Goal: Task Accomplishment & Management: Manage account settings

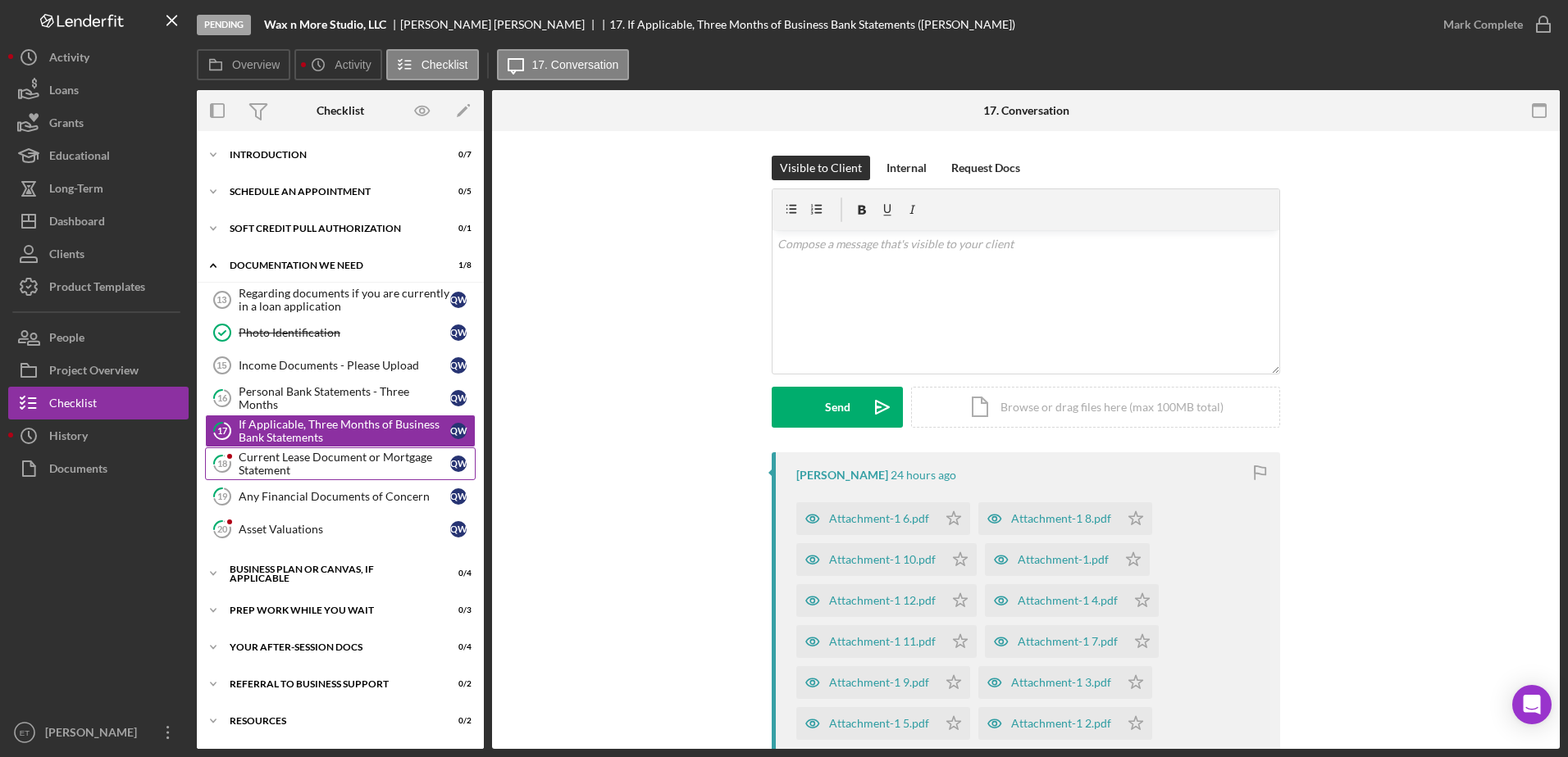
click at [315, 465] on div "Current Lease Document or Mortgage Statement" at bounding box center [344, 464] width 211 height 26
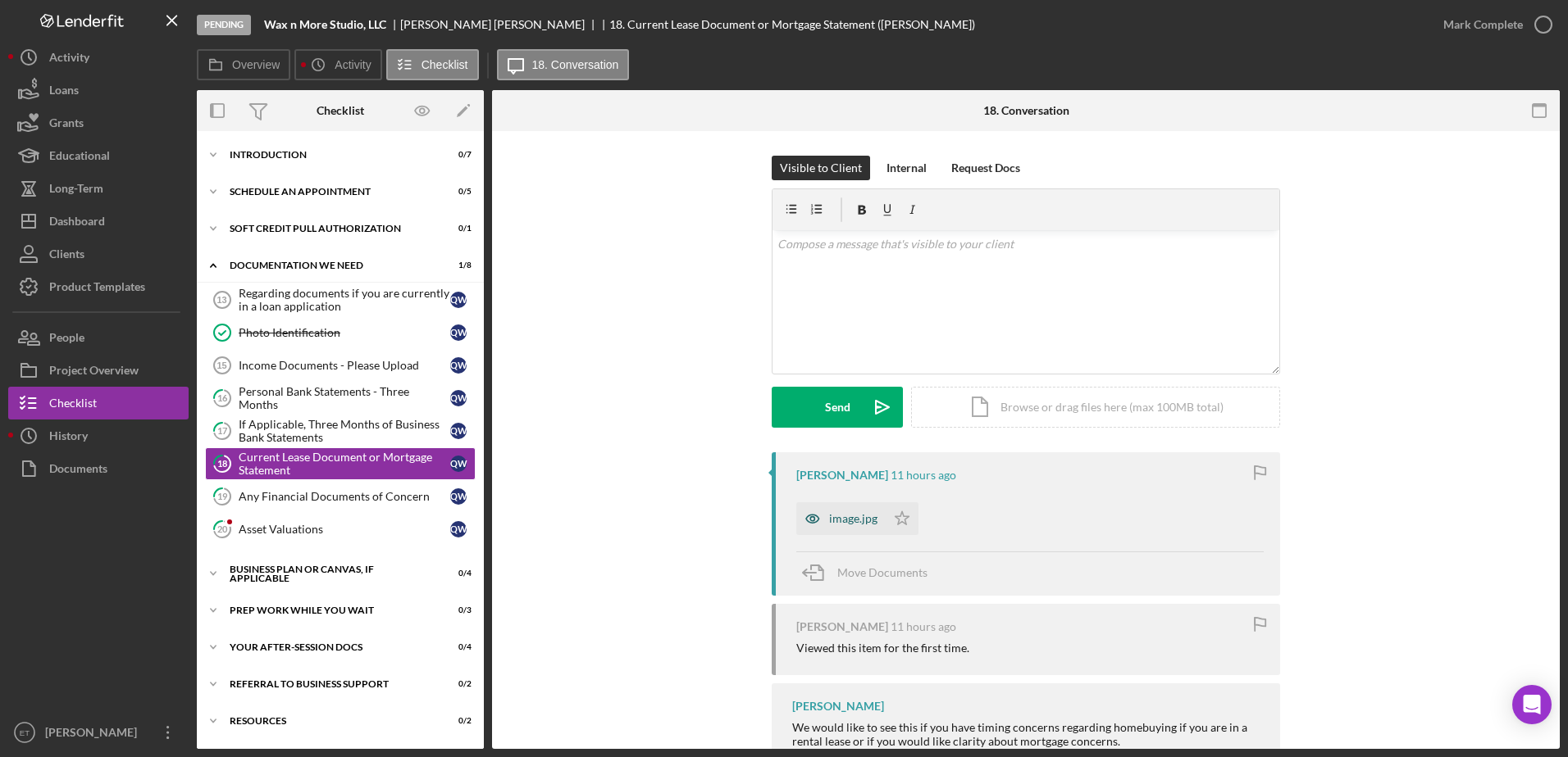
click at [810, 521] on icon "button" at bounding box center [812, 519] width 4 height 4
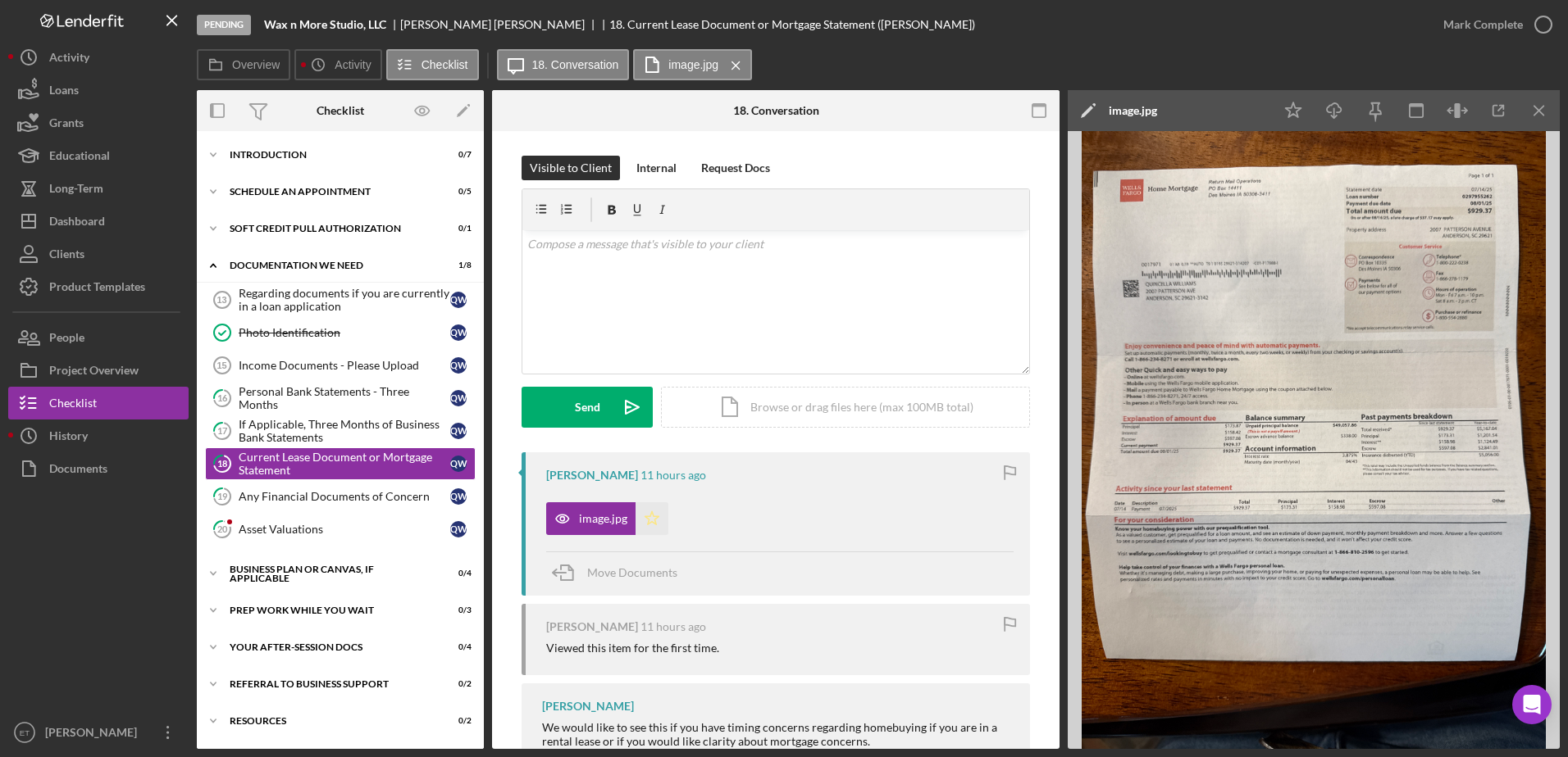
click at [653, 515] on icon "Icon/Star" at bounding box center [651, 518] width 33 height 33
click at [1493, 111] on icon "button" at bounding box center [1498, 111] width 11 height 11
click at [617, 348] on div "v Color teal Color pink Remove color Add row above Add row below Add column bef…" at bounding box center [776, 302] width 507 height 144
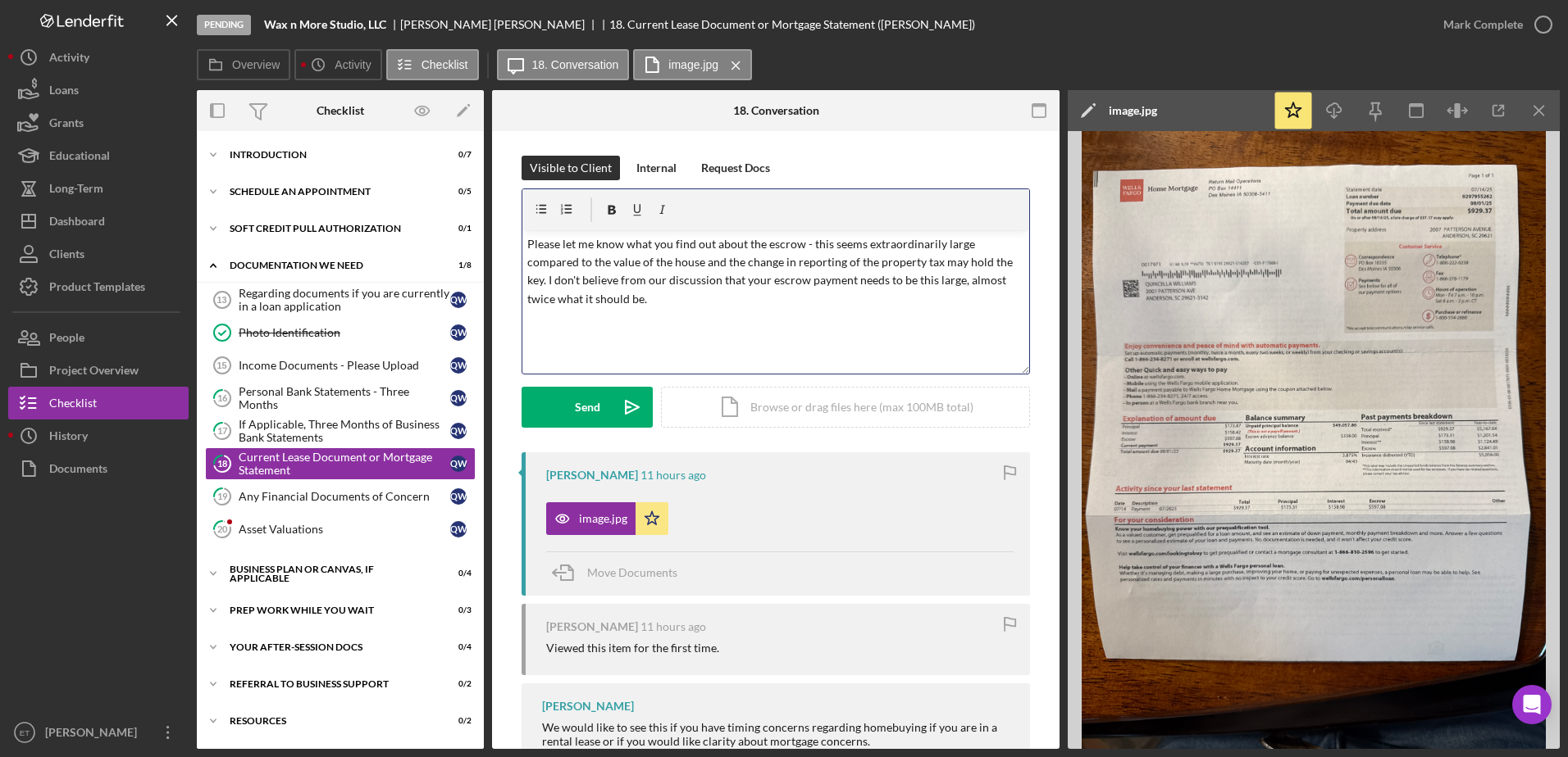
click at [652, 299] on p "Please let me know what you find out about the escrow - this seems extraordinar…" at bounding box center [776, 272] width 497 height 74
click at [522, 245] on div "v Color teal Color pink Remove color Add row above Add row below Add column bef…" at bounding box center [776, 302] width 507 height 144
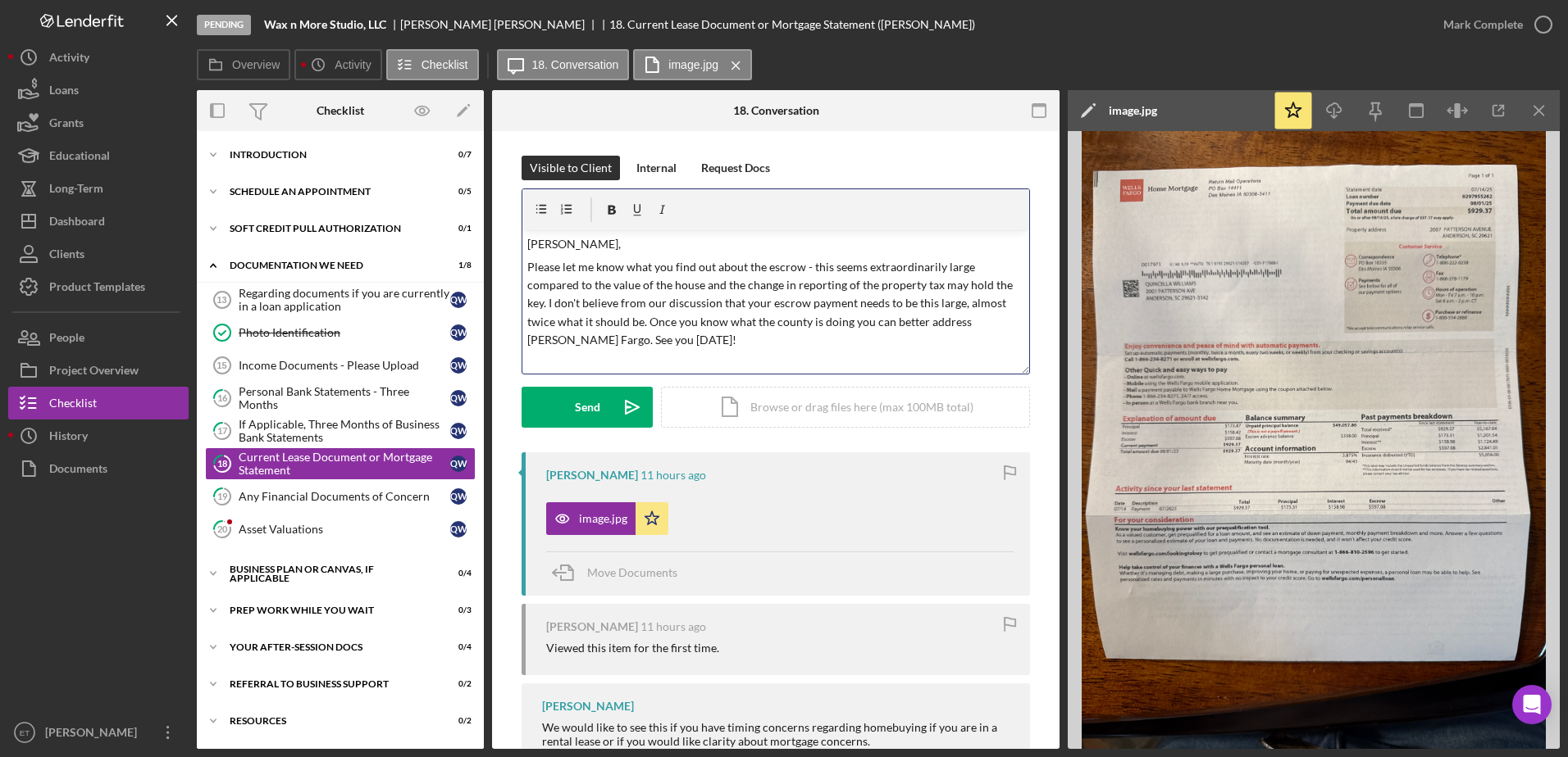
click at [537, 360] on div "v Color teal Color pink Remove color Add row above Add row below Add column bef…" at bounding box center [776, 302] width 507 height 144
click at [662, 353] on div "v Color teal Color pink Remove color Add row above Add row below Add column bef…" at bounding box center [776, 302] width 507 height 144
click at [598, 408] on button "Send Icon/icon-invite-send" at bounding box center [587, 407] width 131 height 41
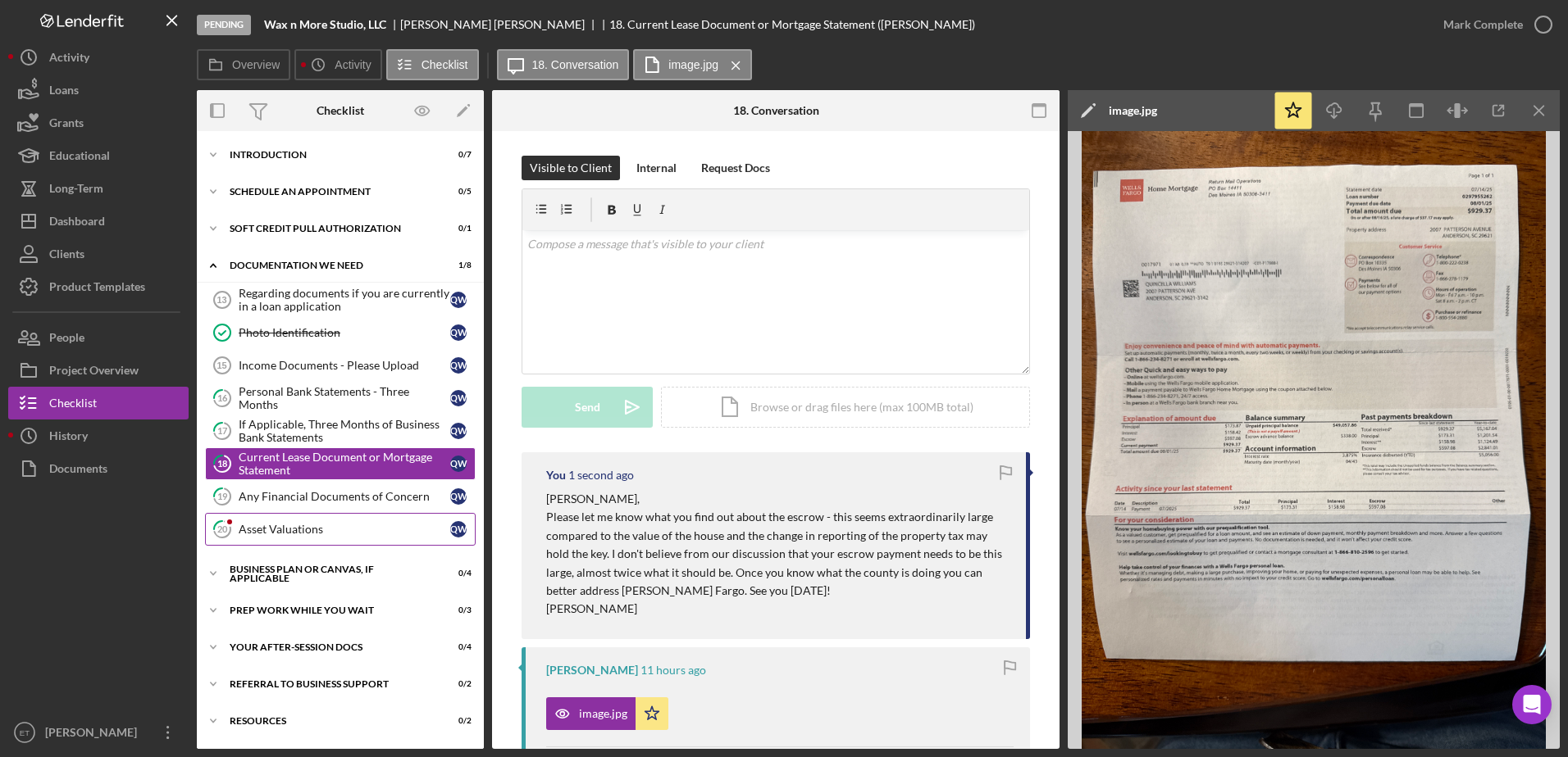
click at [290, 531] on div "Asset Valuations" at bounding box center [344, 530] width 211 height 13
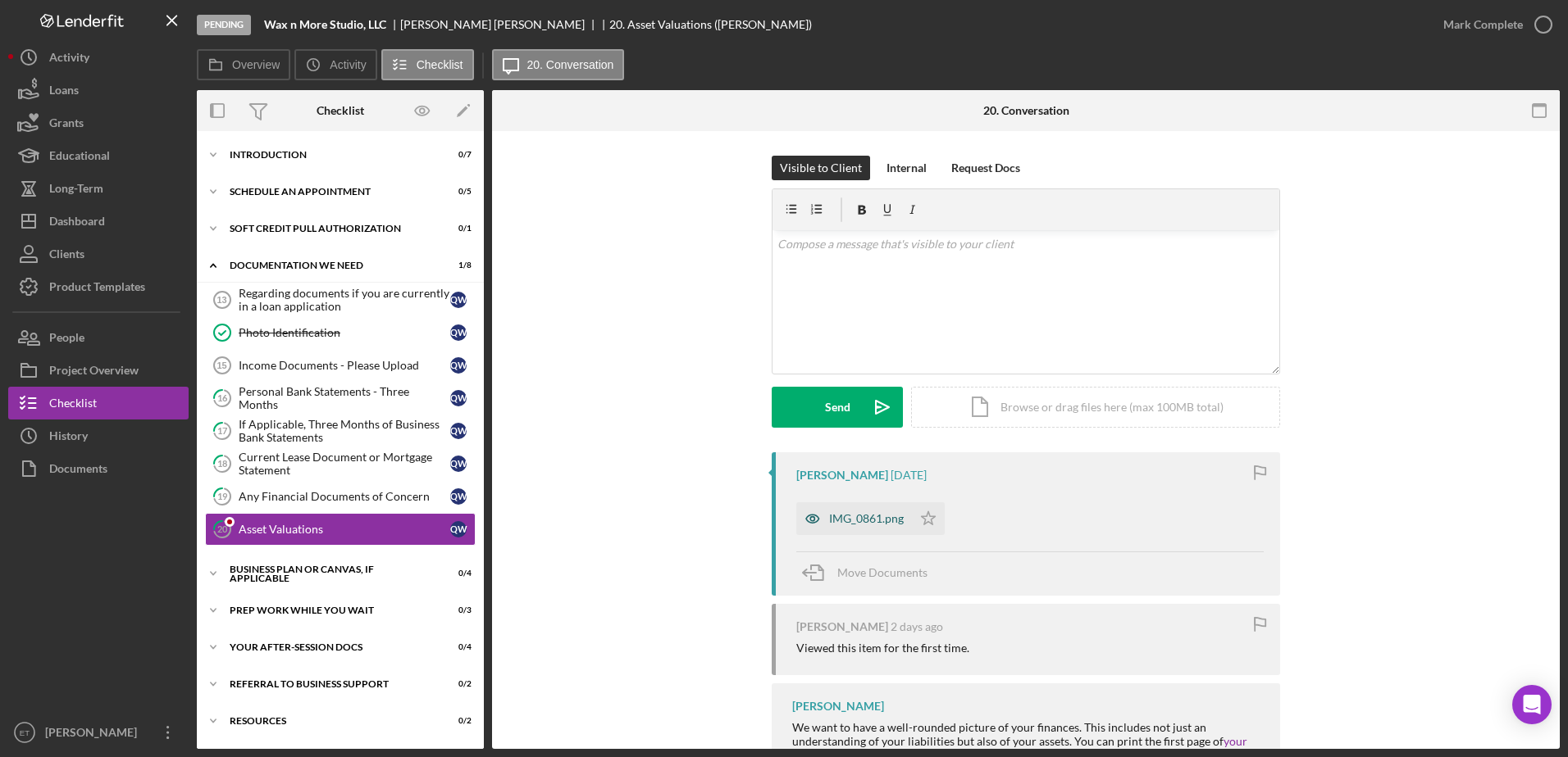
click at [807, 516] on icon "button" at bounding box center [812, 519] width 13 height 8
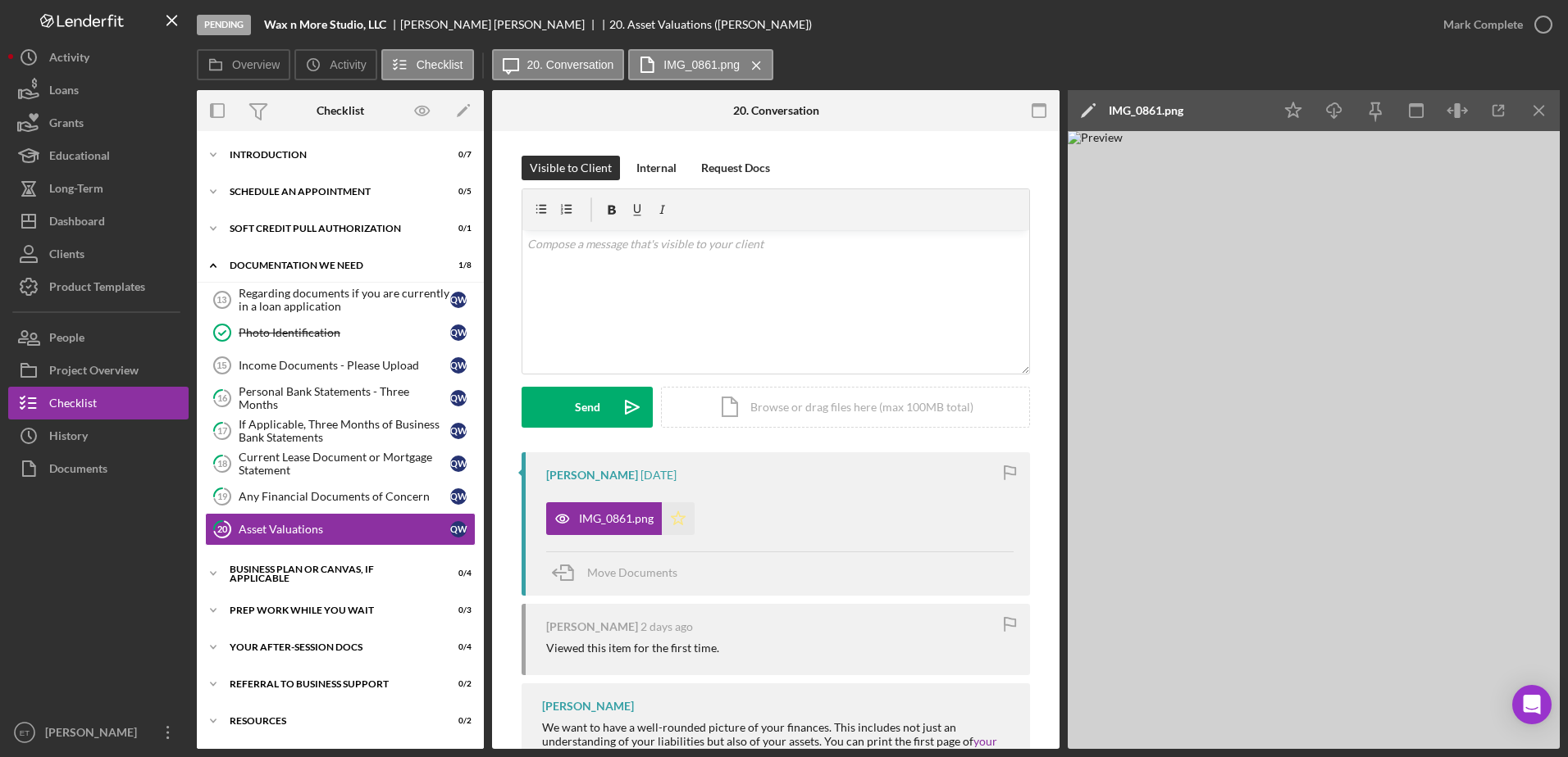
click at [678, 520] on polygon "button" at bounding box center [678, 518] width 14 height 13
click at [591, 325] on div "v Color teal Color pink Remove color Add row above Add row below Add column bef…" at bounding box center [776, 302] width 507 height 144
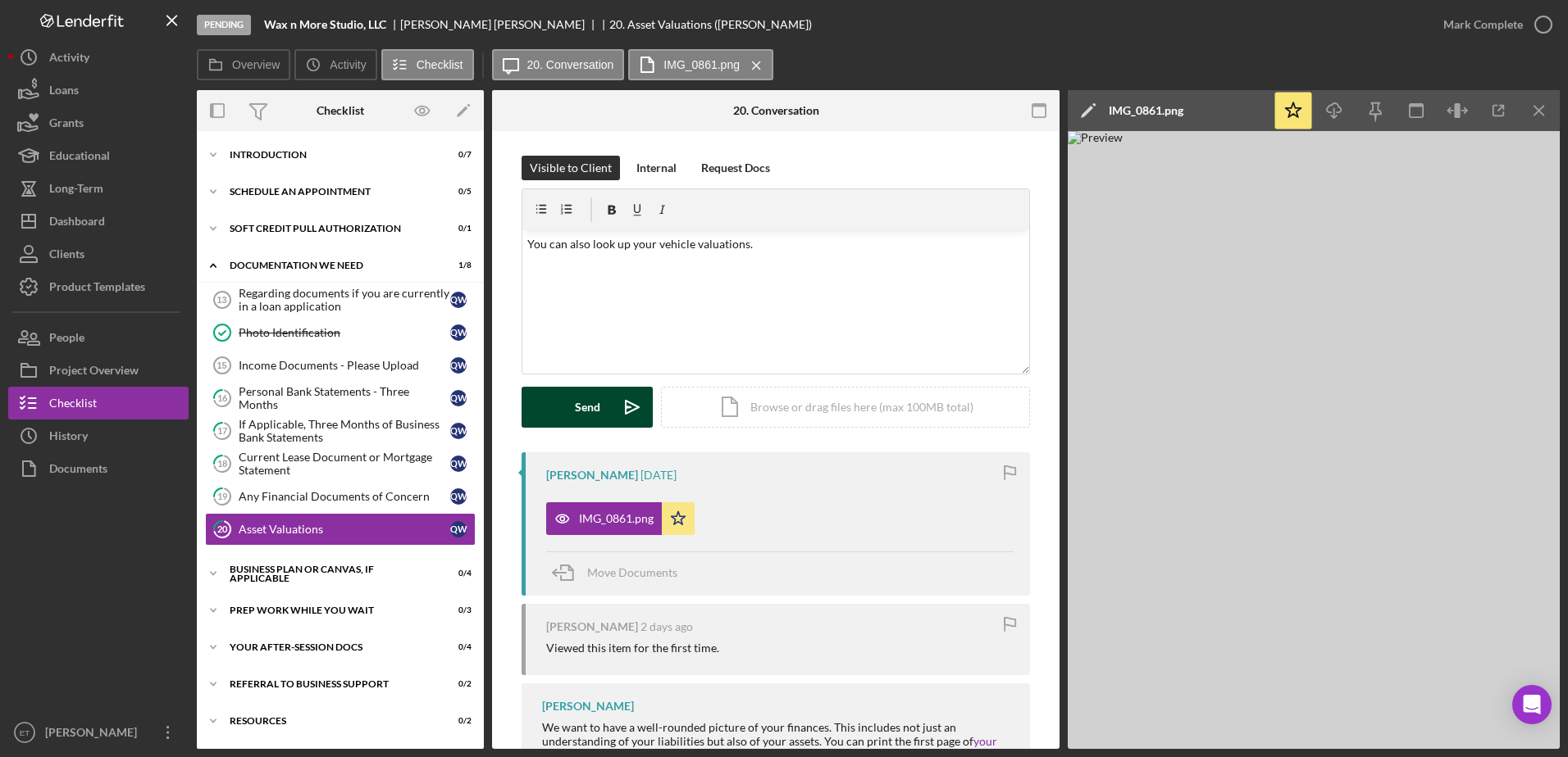
click at [593, 401] on div "Send" at bounding box center [588, 407] width 25 height 41
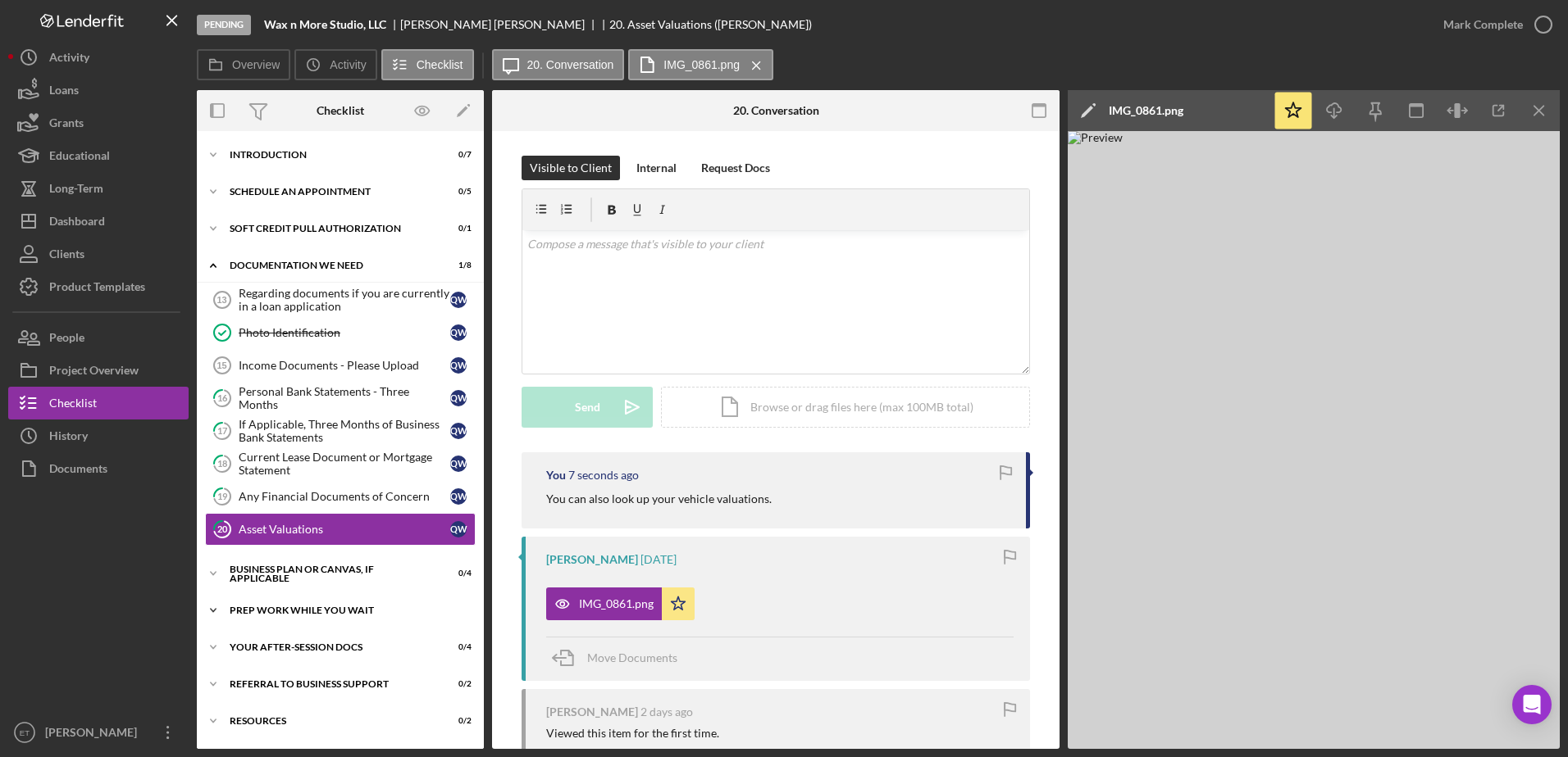
click at [305, 610] on div "Prep Work While You Wait" at bounding box center [347, 611] width 234 height 10
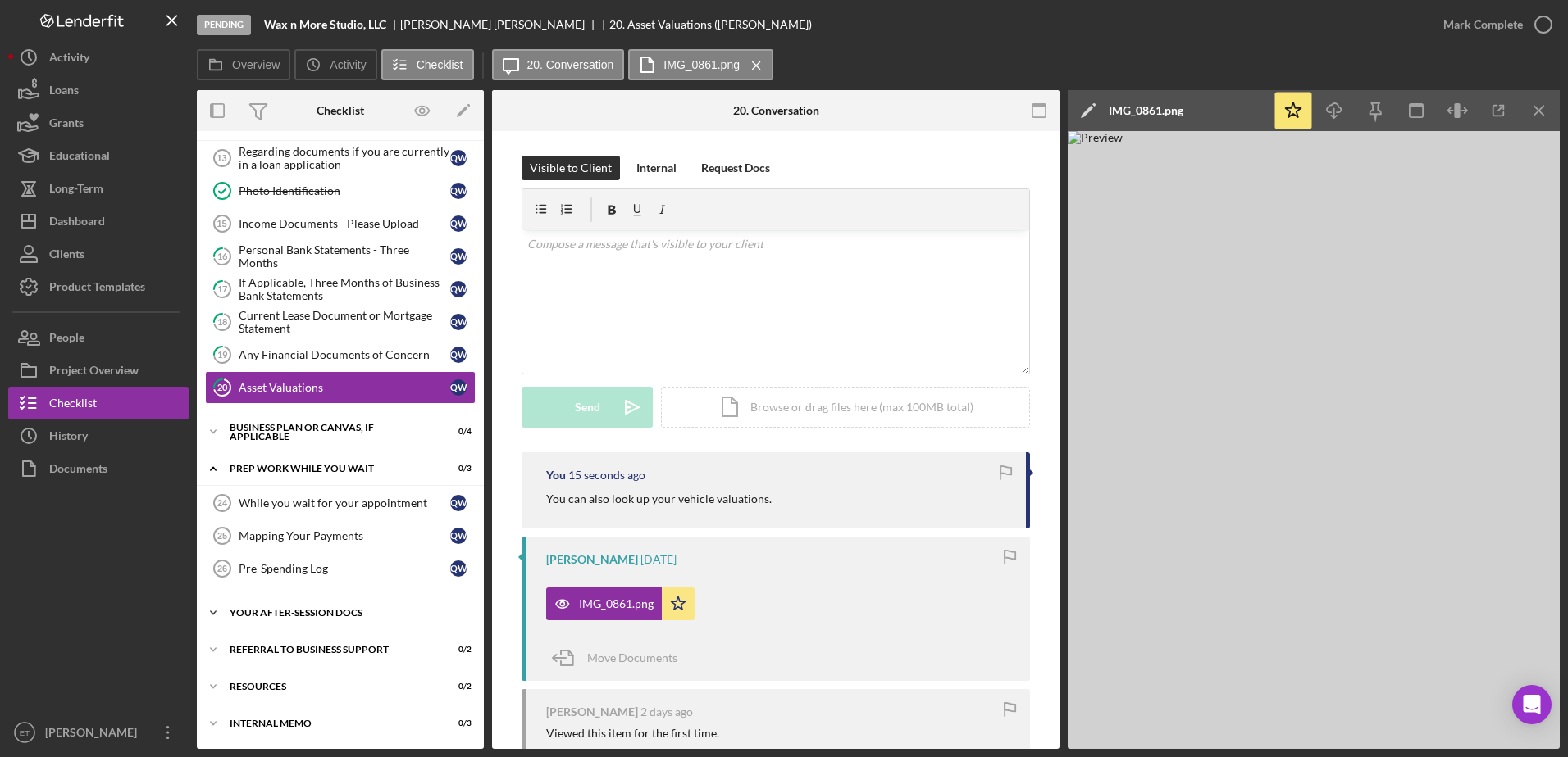
click at [290, 608] on div "Your After-Session Docs" at bounding box center [347, 613] width 234 height 10
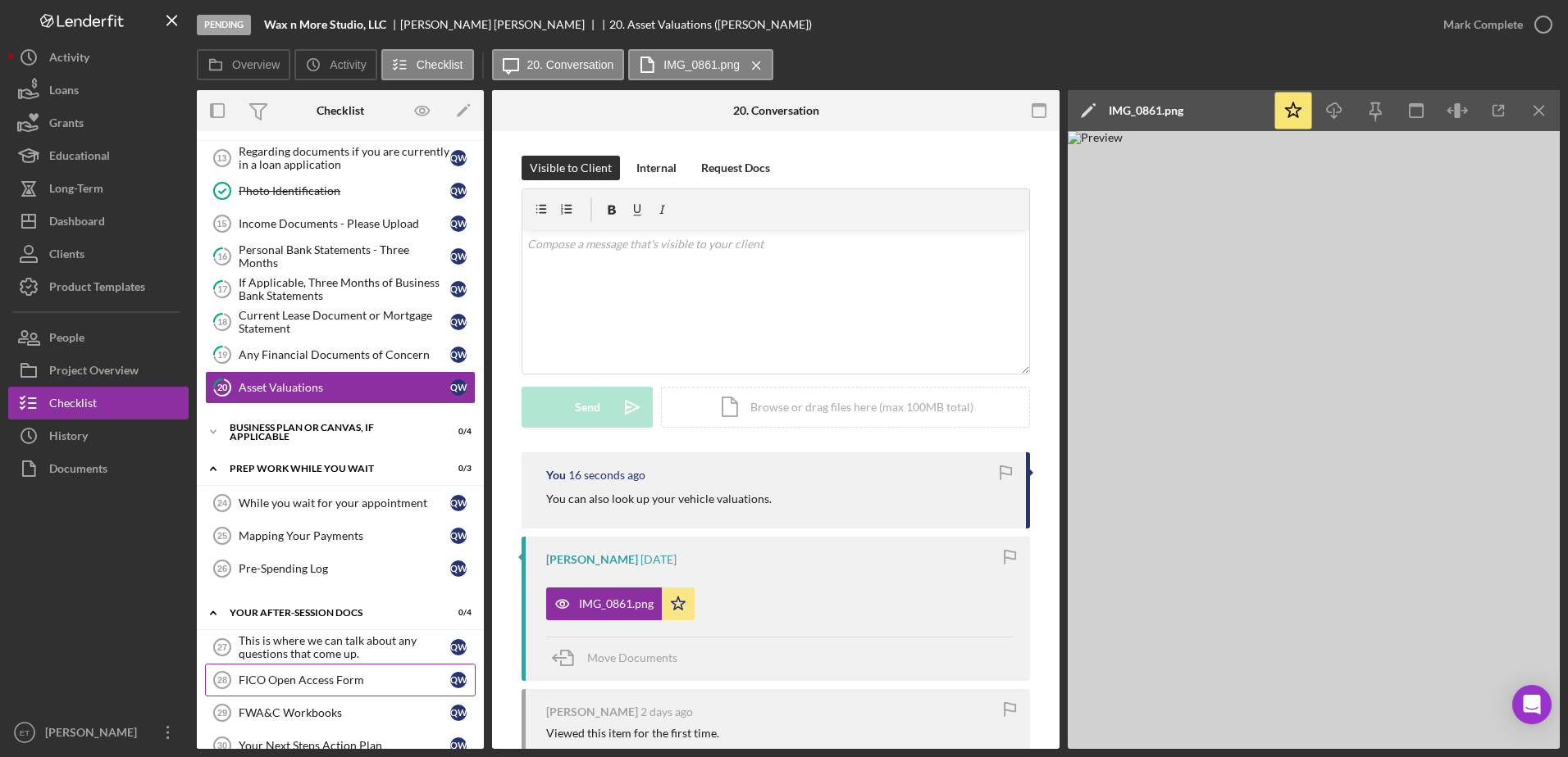
scroll to position [282, 0]
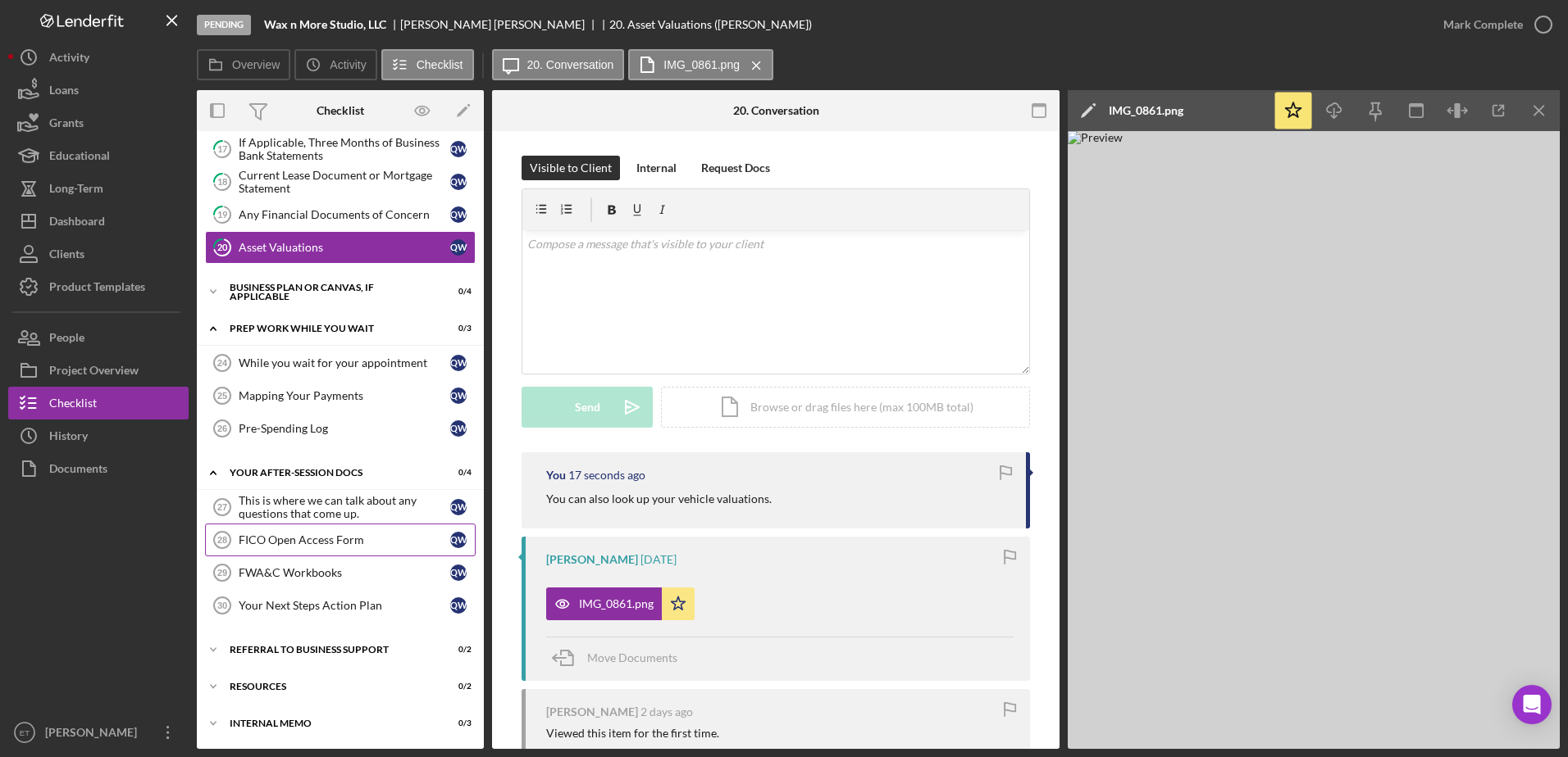
click at [298, 541] on div "FICO Open Access Form" at bounding box center [344, 541] width 211 height 13
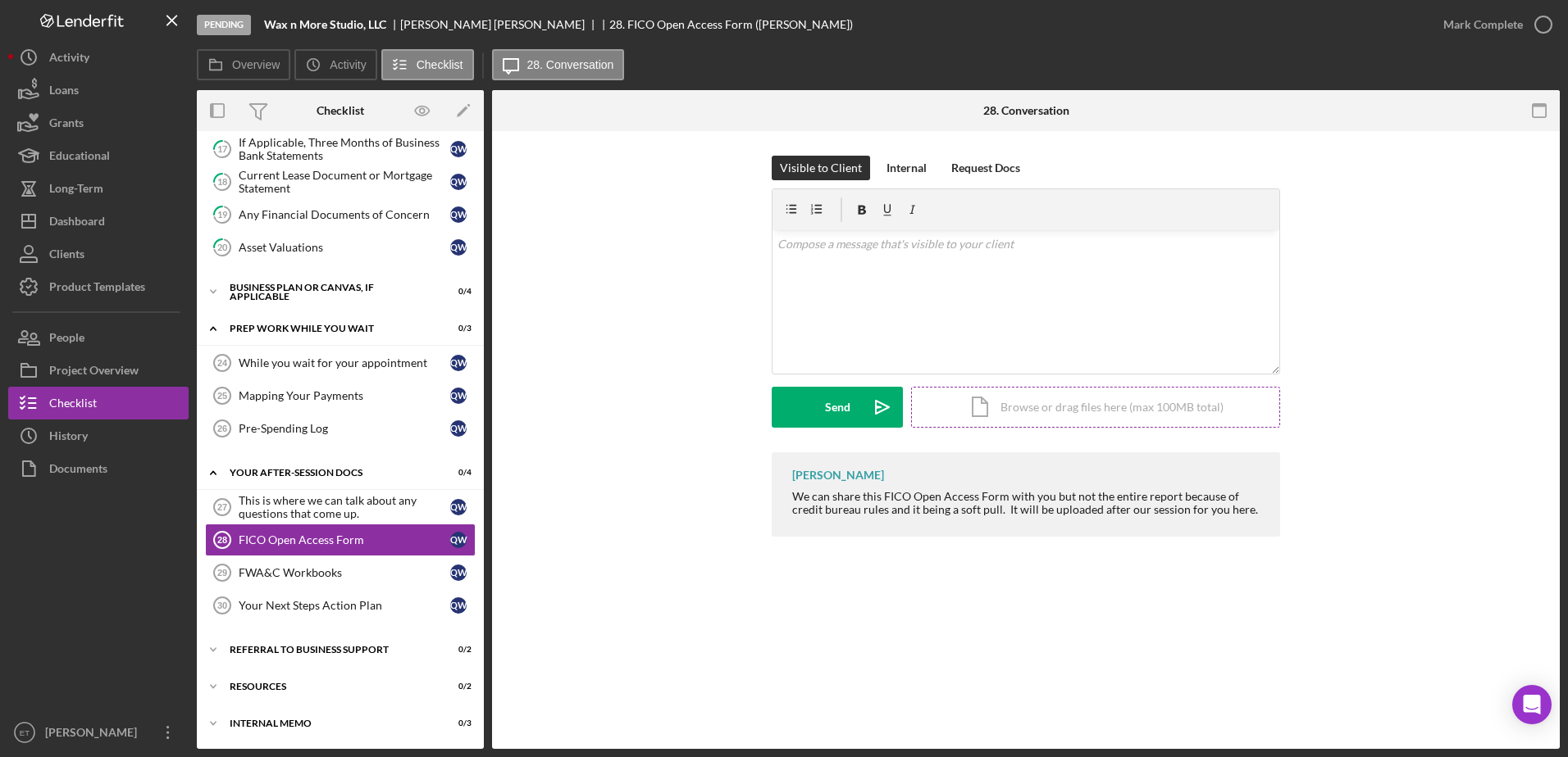
click at [1088, 404] on div "Icon/Document Browse or drag files here (max 100MB total) Tap to choose files o…" at bounding box center [1095, 407] width 369 height 41
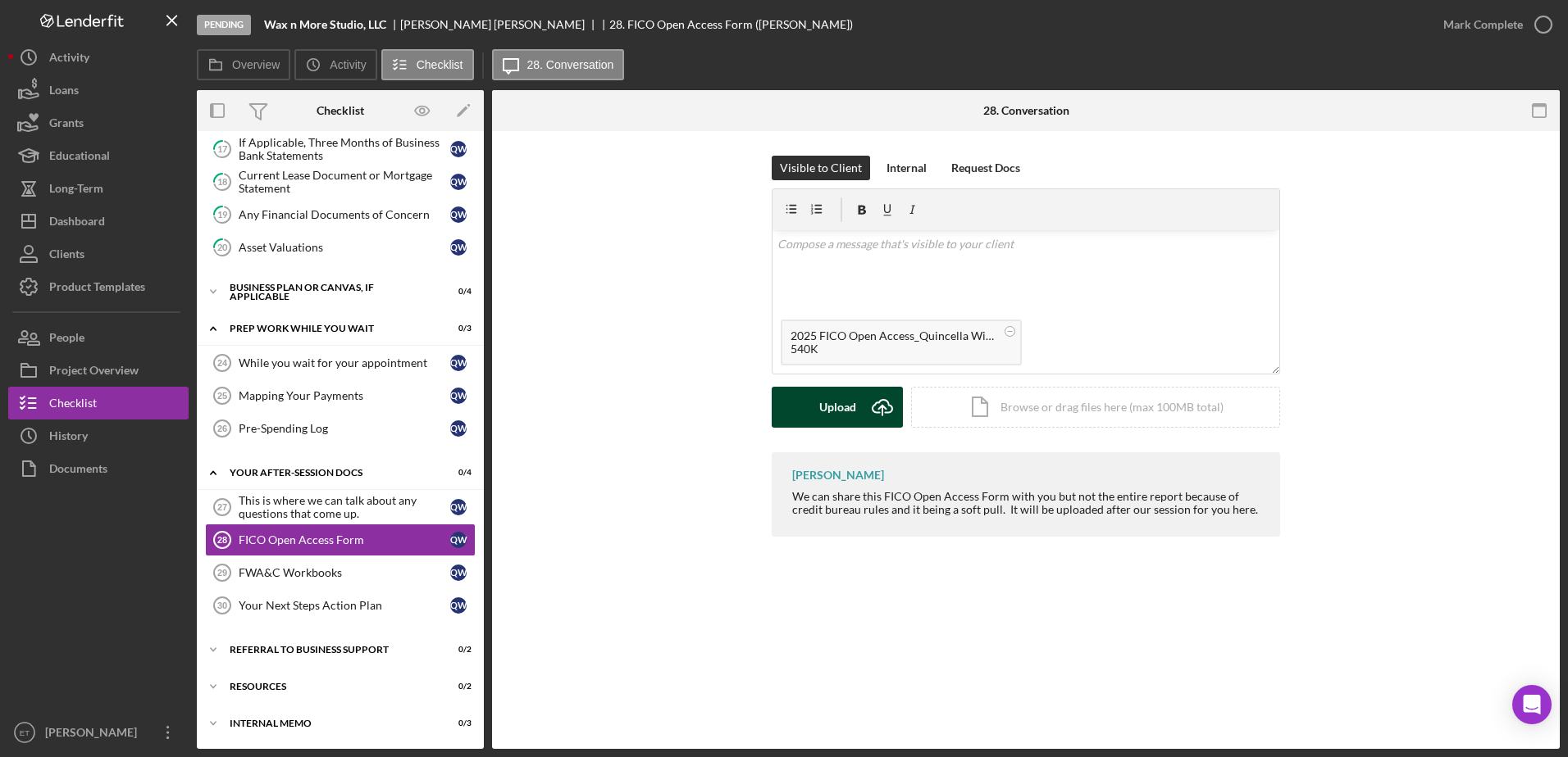
click at [827, 404] on div "Upload" at bounding box center [837, 407] width 37 height 41
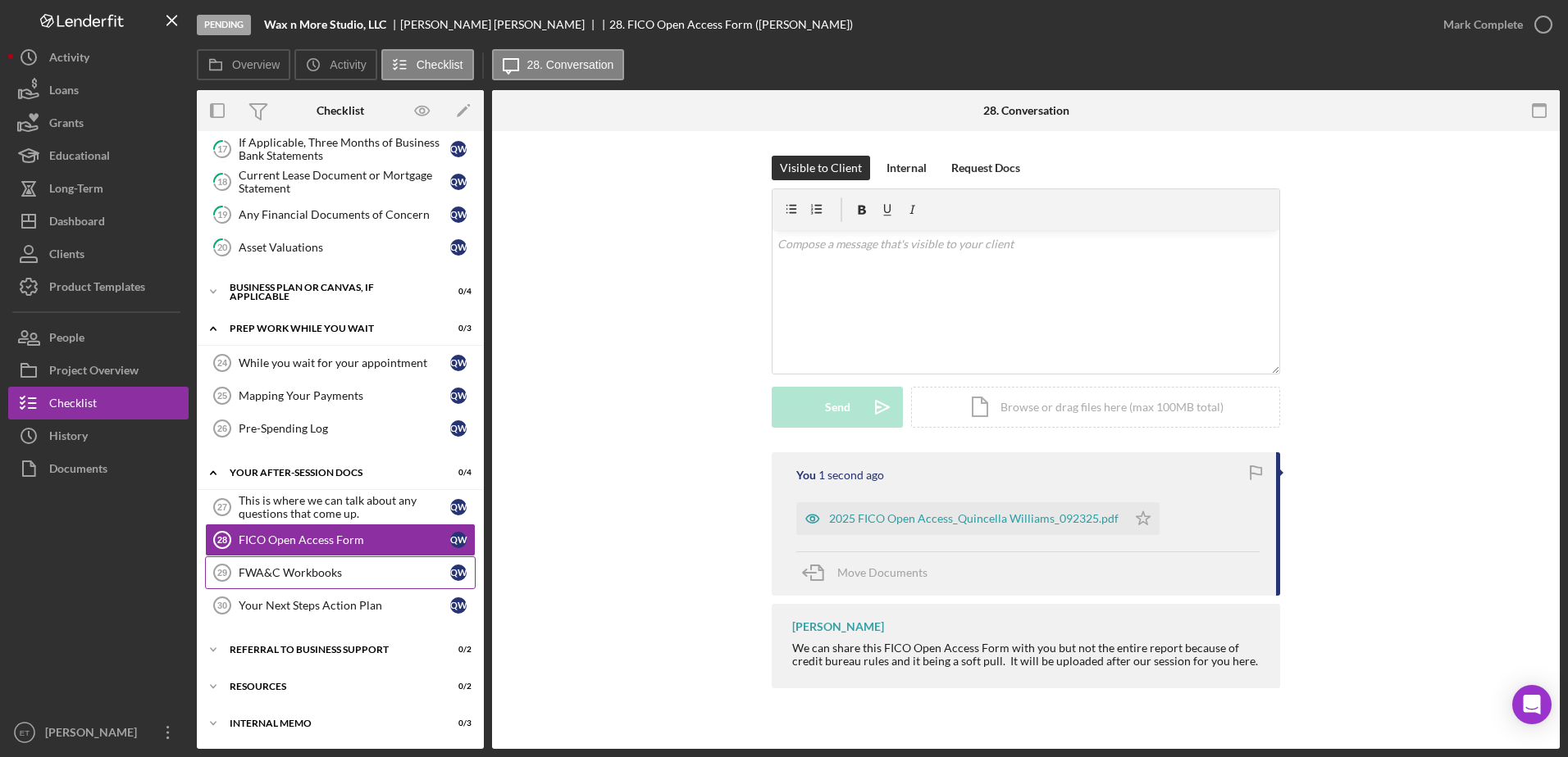
click at [307, 577] on div "FWA&C Workbooks" at bounding box center [344, 573] width 211 height 13
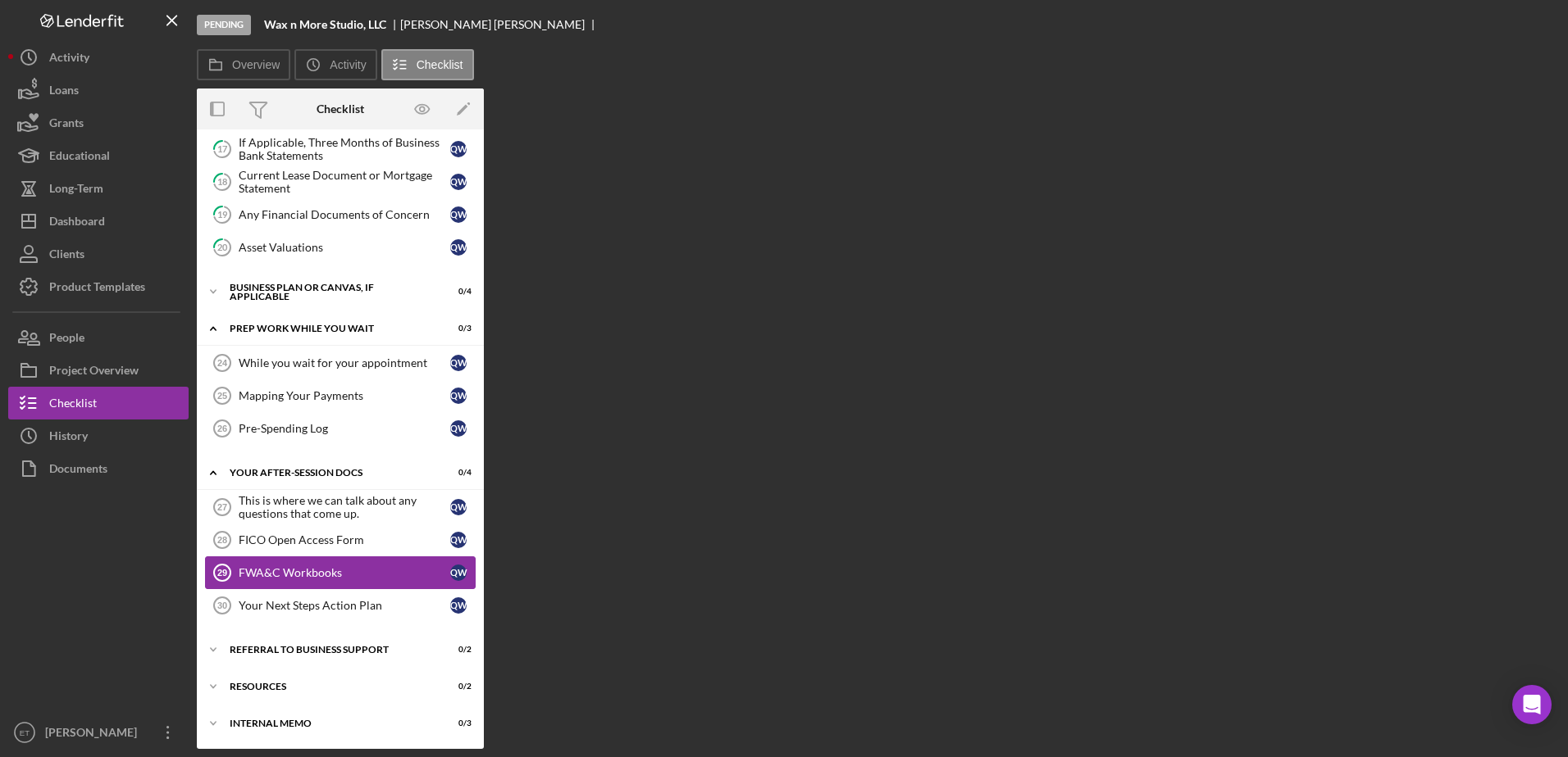
scroll to position [282, 0]
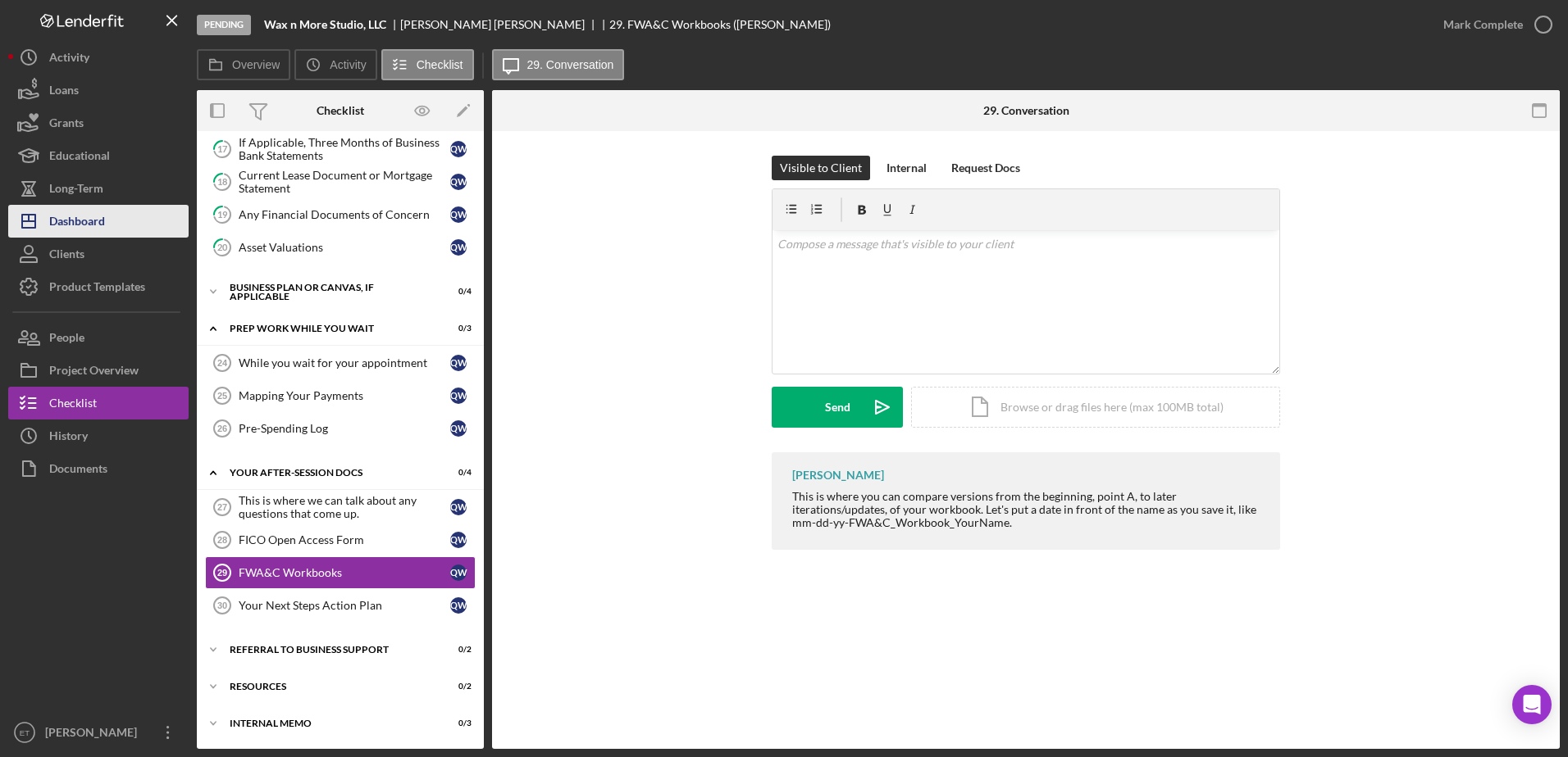
click at [100, 220] on div "Dashboard" at bounding box center [77, 223] width 56 height 37
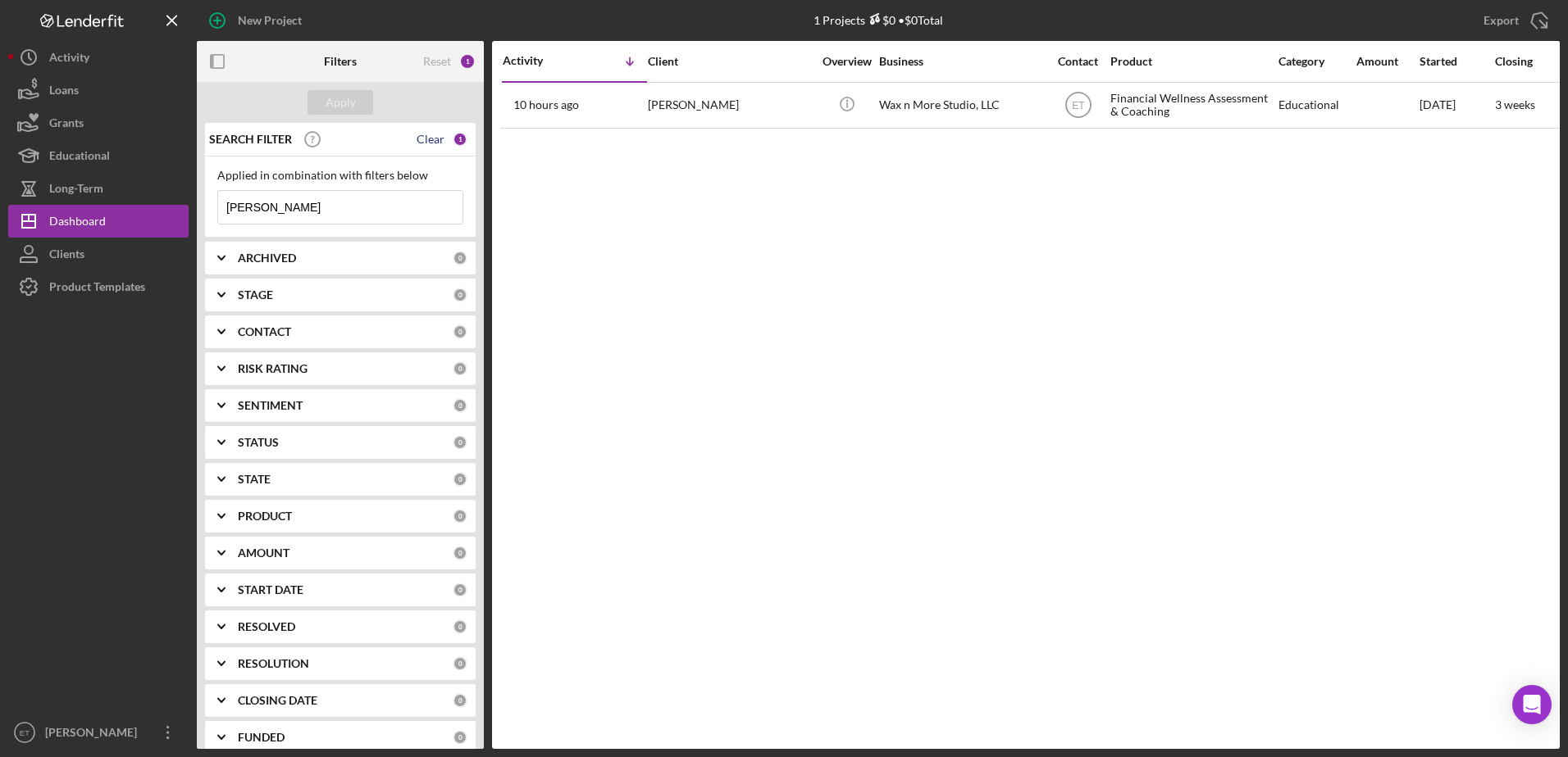
click at [430, 142] on div "Clear" at bounding box center [430, 140] width 28 height 13
click at [438, 58] on div "Reset" at bounding box center [436, 62] width 28 height 13
click at [343, 94] on div "Apply" at bounding box center [340, 102] width 30 height 24
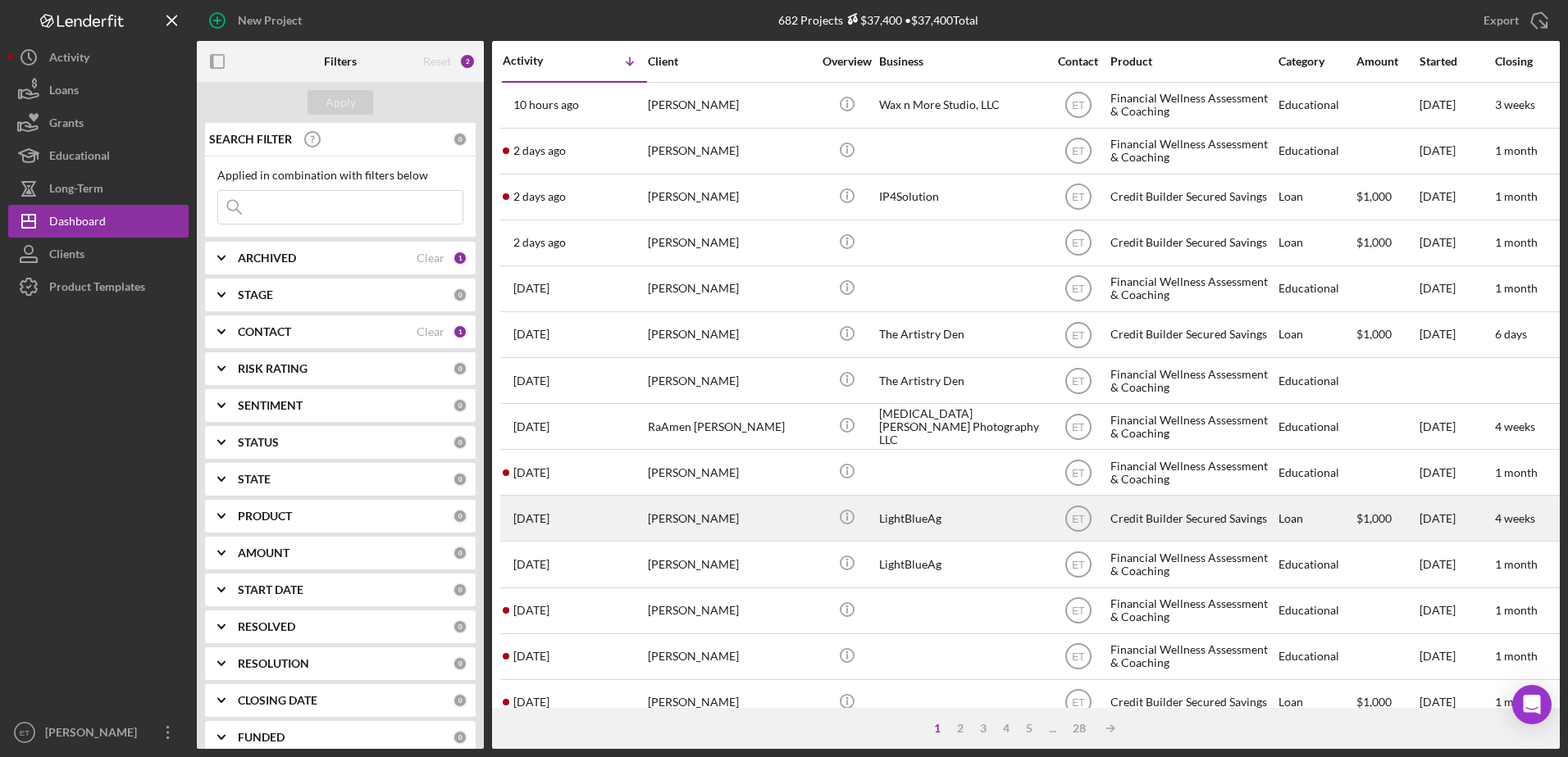
click at [919, 521] on div "LightBlueAg" at bounding box center [961, 518] width 164 height 43
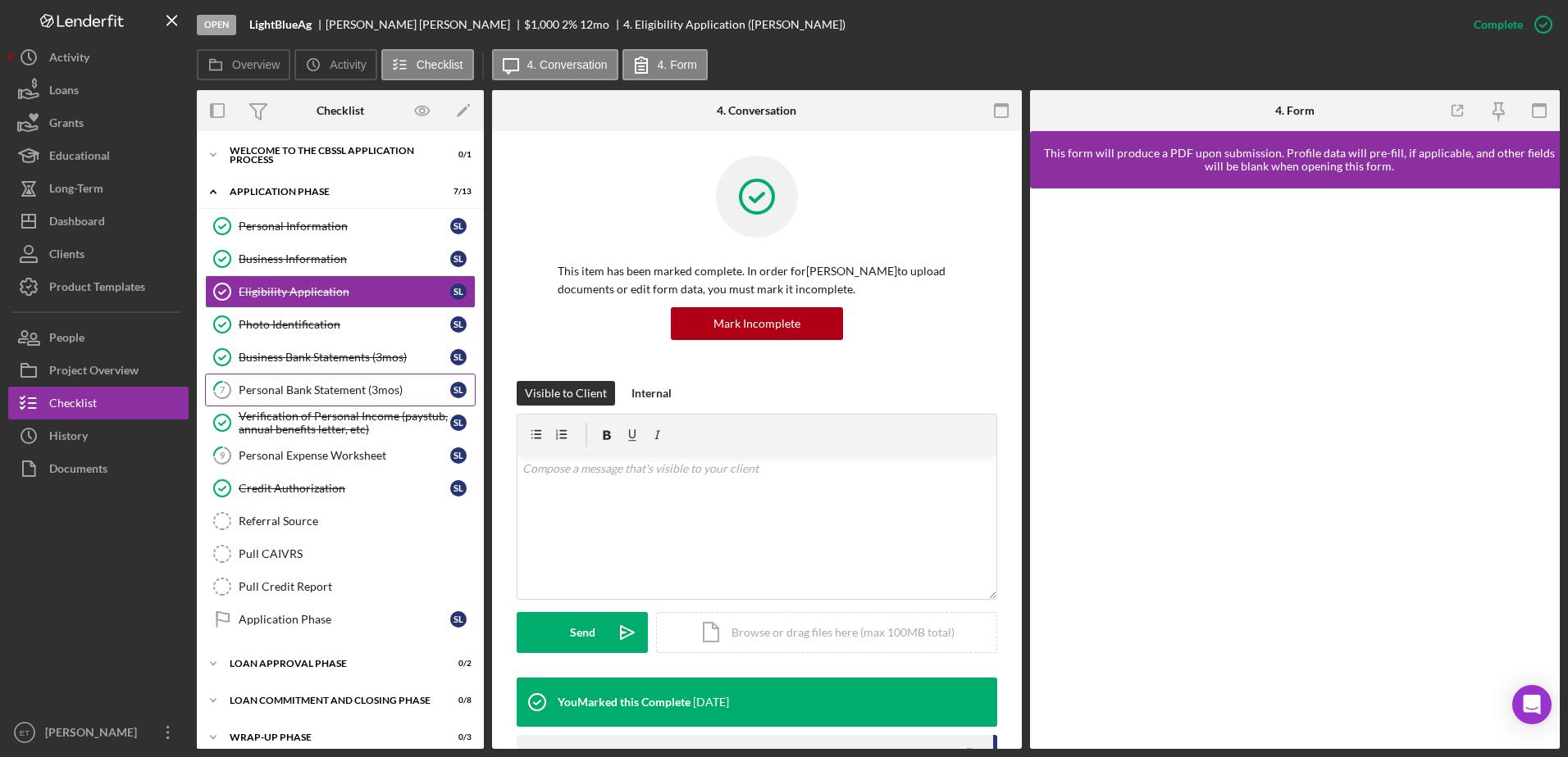
click at [320, 390] on div "Personal Bank Statement (3mos)" at bounding box center [344, 390] width 211 height 13
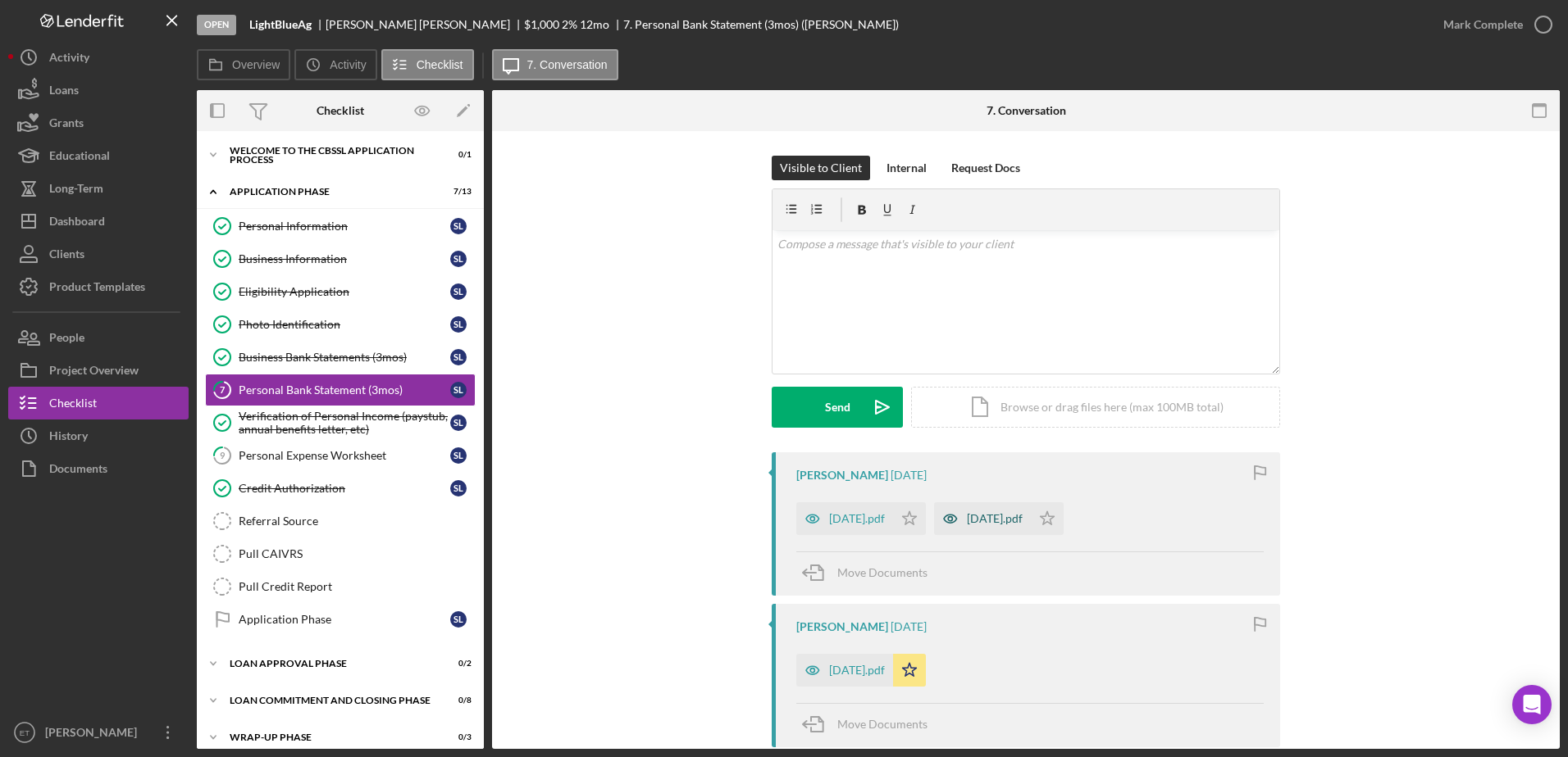
click at [967, 520] on icon "button" at bounding box center [949, 518] width 33 height 33
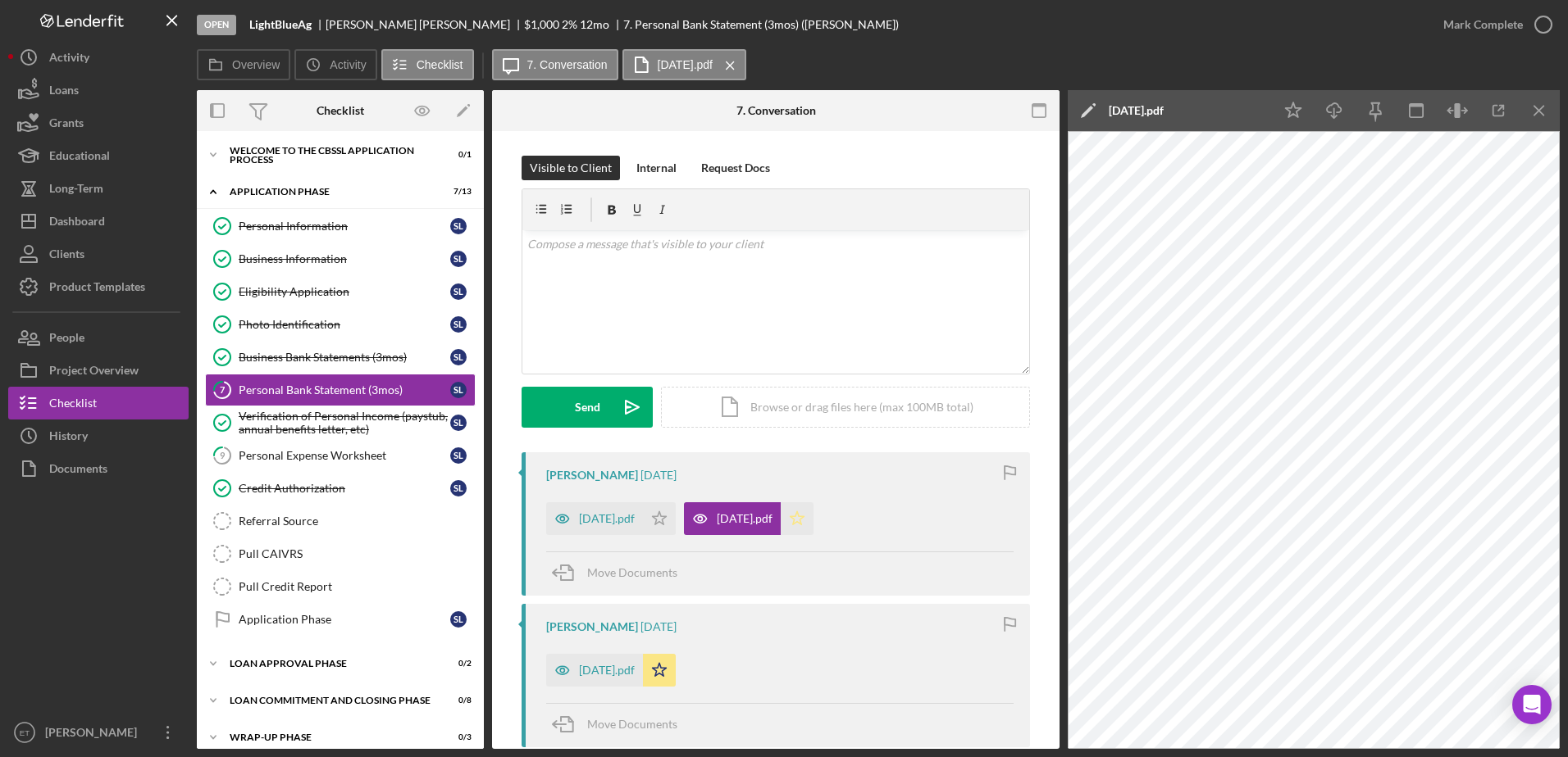
click at [813, 519] on icon "Icon/Star" at bounding box center [797, 518] width 33 height 33
click at [560, 517] on icon "button" at bounding box center [562, 519] width 4 height 4
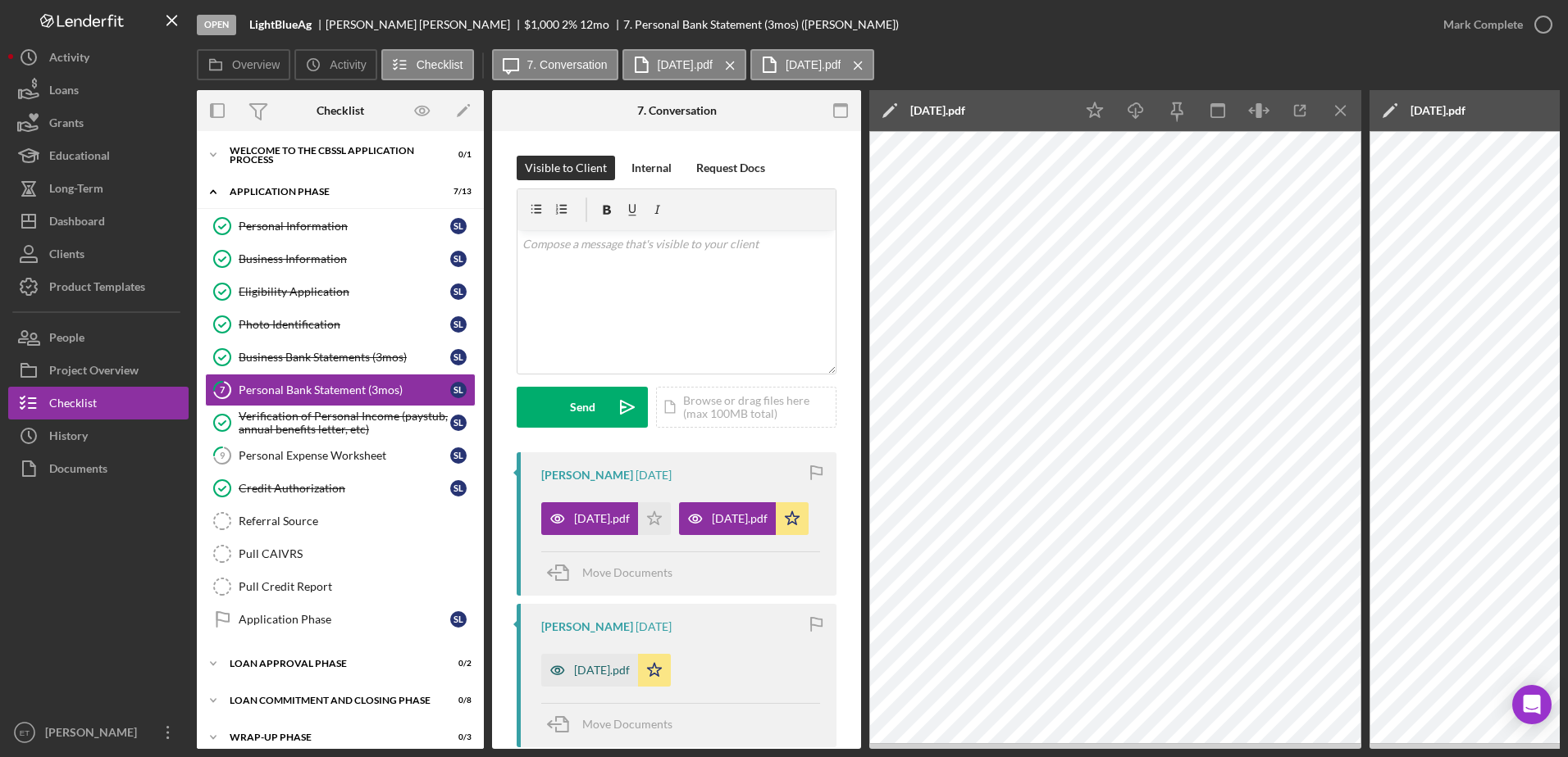
click at [557, 673] on icon "button" at bounding box center [557, 670] width 4 height 4
